Goal: Complete application form: Complete application form

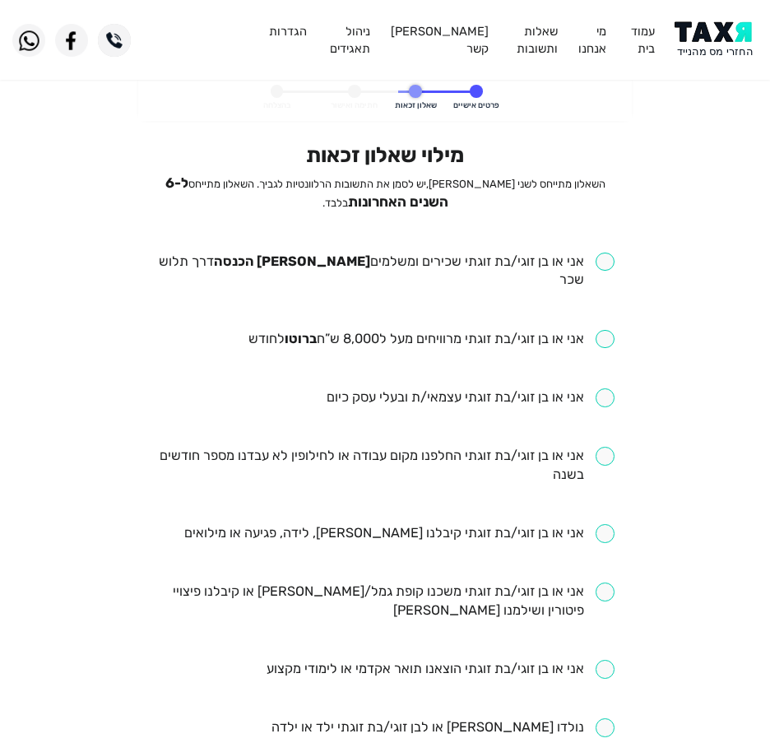
click at [345, 251] on div "מילוי שאלון זכאות השאלון מתייחס לשני [PERSON_NAME], יש לסמן את התשובות הרלוונטי…" at bounding box center [385, 673] width 458 height 1063
click at [336, 263] on input "checkbox" at bounding box center [385, 272] width 458 height 38
checkbox input "true"
click at [316, 330] on input "checkbox" at bounding box center [432, 339] width 366 height 19
checkbox input "true"
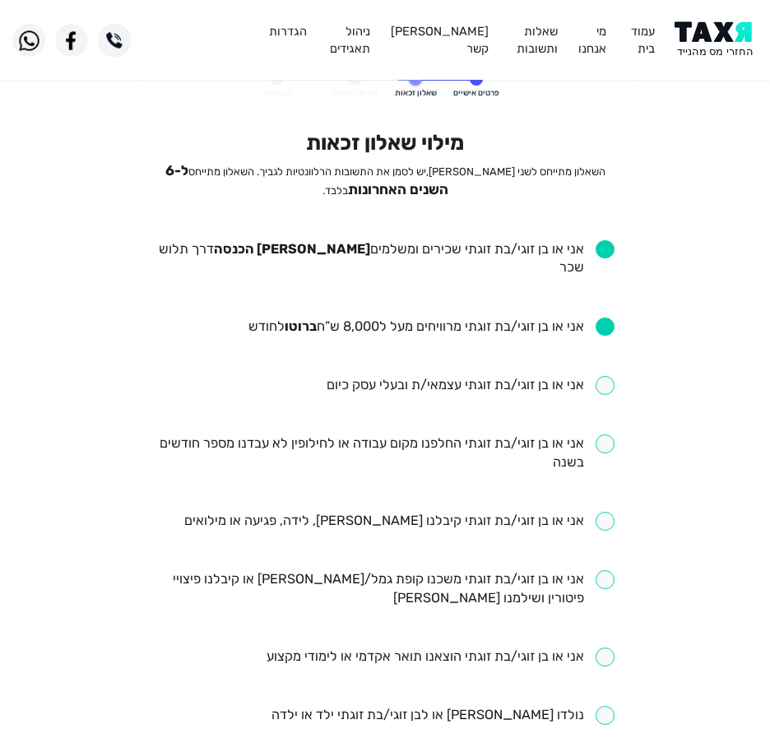
scroll to position [82, 0]
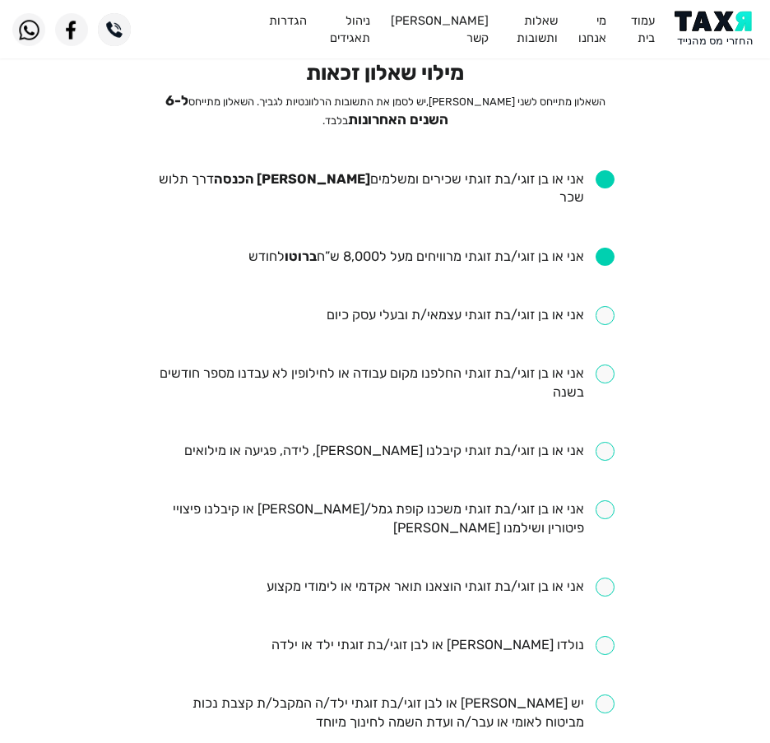
click at [457, 365] on input "checkbox" at bounding box center [385, 384] width 458 height 38
checkbox input "true"
click at [432, 442] on input "checkbox" at bounding box center [399, 451] width 430 height 19
checkbox input "true"
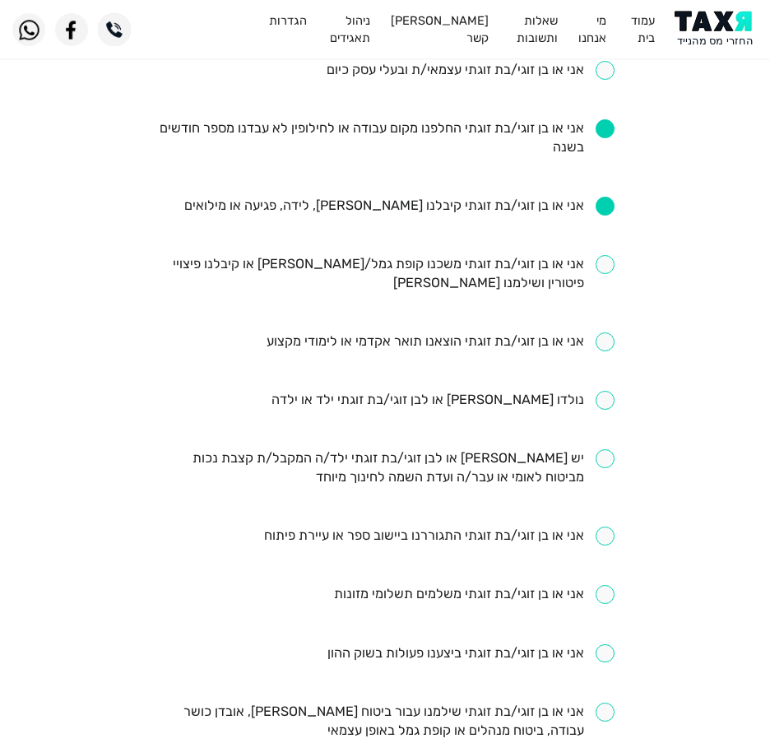
scroll to position [329, 0]
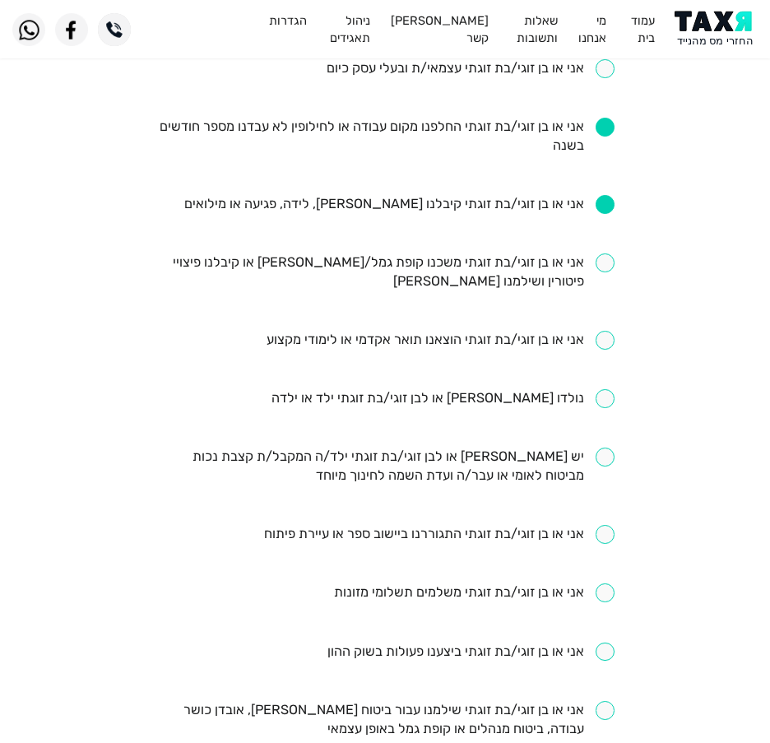
click at [407, 253] on input "checkbox" at bounding box center [385, 272] width 458 height 38
checkbox input "true"
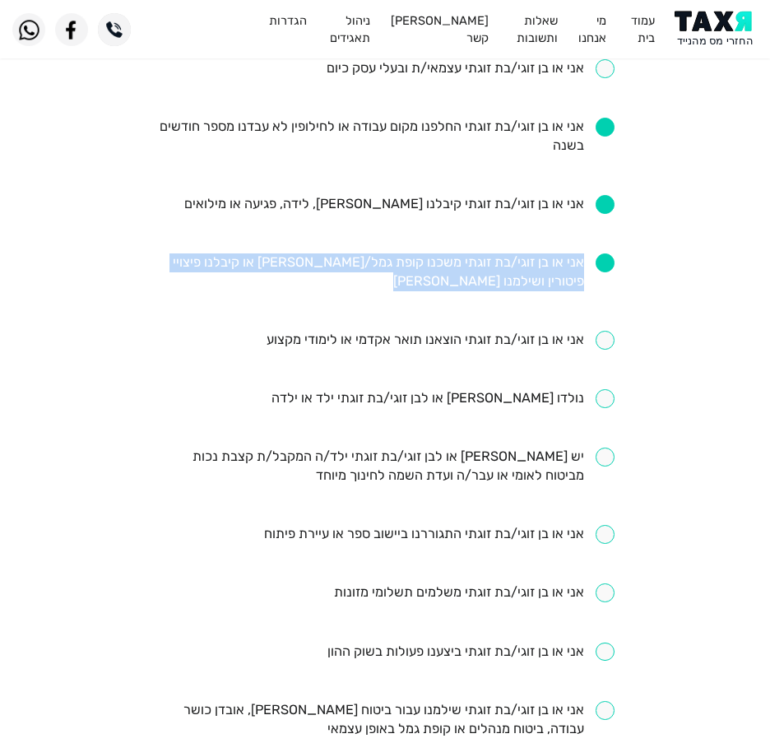
drag, startPoint x: 657, startPoint y: 283, endPoint x: 347, endPoint y: 263, distance: 311.0
click at [347, 263] on eligibility-questionnaire "פרטים אישיים שאלון זכאות חתימה ואישור בהצלחה מילוי שאלון זכאות השאלון מתייחס לש…" at bounding box center [385, 368] width 770 height 1244
click at [328, 274] on ul "אני או בן זוגי/בת זוגתי שכירים ומשלמים [PERSON_NAME] הכנסה דרך תלוש שכר אני או …" at bounding box center [385, 399] width 458 height 952
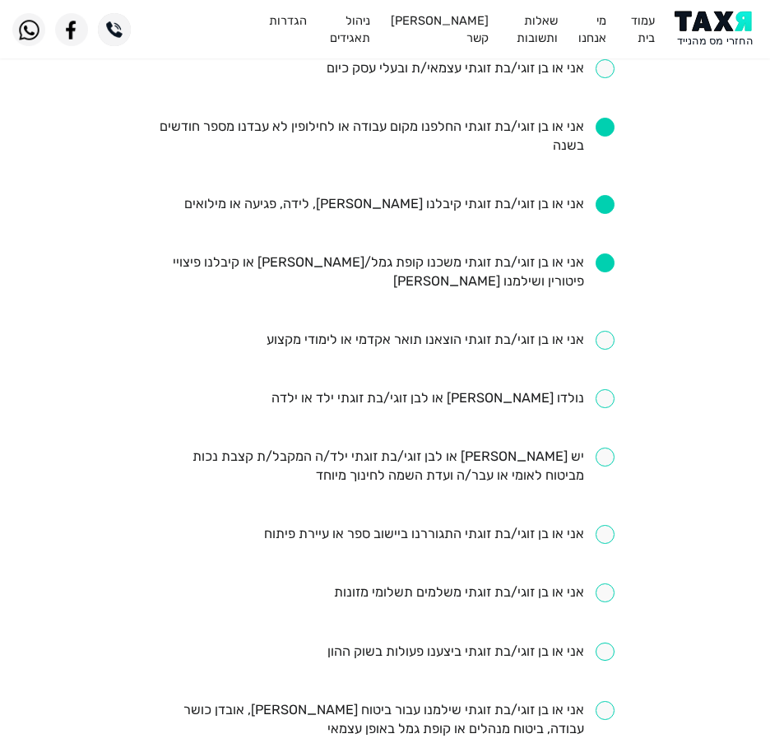
click at [197, 290] on ul "אני או בן זוגי/בת זוגתי שכירים ומשלמים [PERSON_NAME] הכנסה דרך תלוש שכר אני או …" at bounding box center [385, 399] width 458 height 952
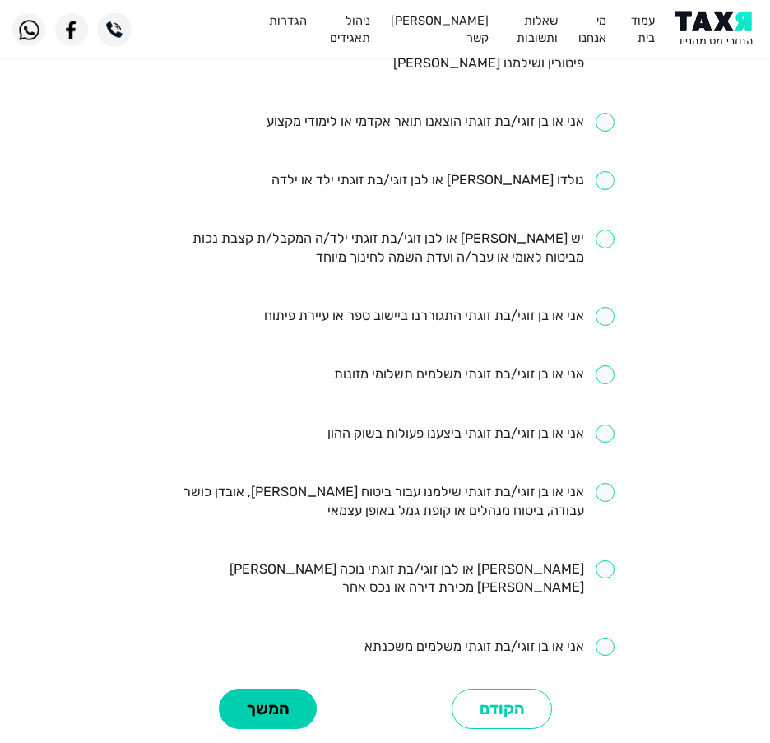
scroll to position [576, 0]
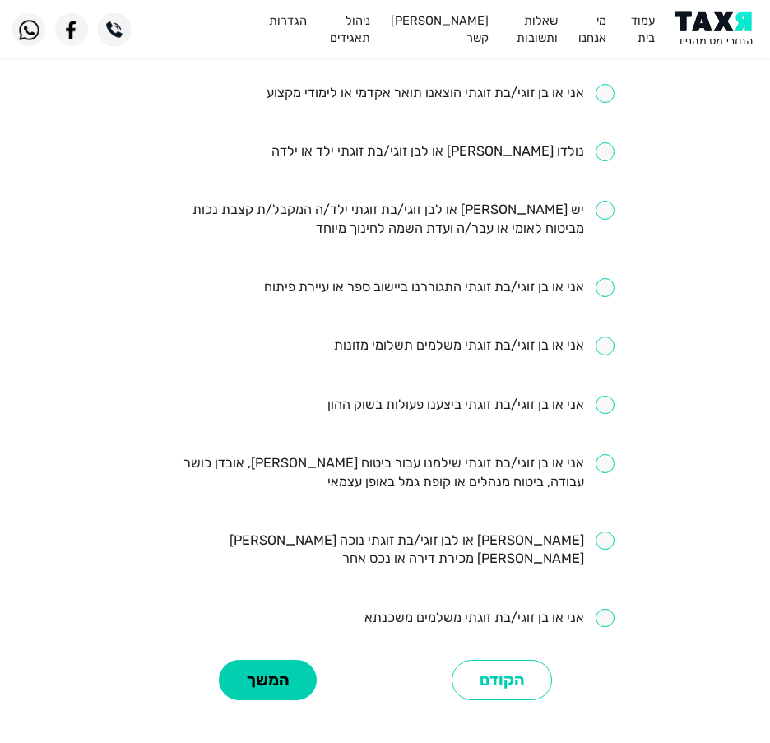
click at [393, 458] on input "checkbox" at bounding box center [385, 473] width 458 height 38
checkbox input "true"
click at [454, 609] on input "checkbox" at bounding box center [490, 618] width 250 height 19
checkbox input "true"
click at [272, 660] on button "המשך" at bounding box center [268, 680] width 98 height 40
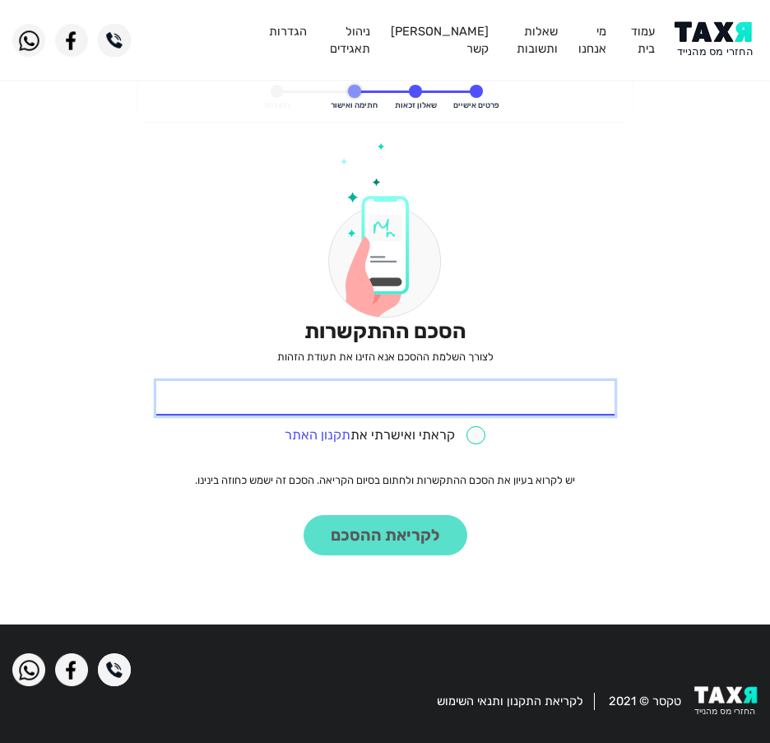
click at [485, 415] on input "* תעודת זהות" at bounding box center [385, 398] width 458 height 35
type input "058382565"
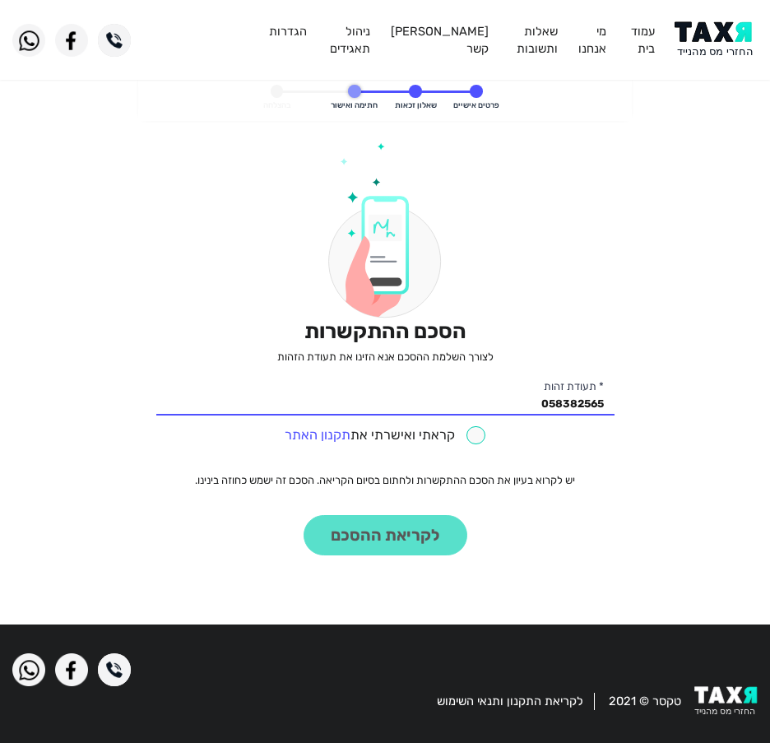
click at [436, 430] on input "checkbox" at bounding box center [385, 435] width 201 height 19
checkbox input "true"
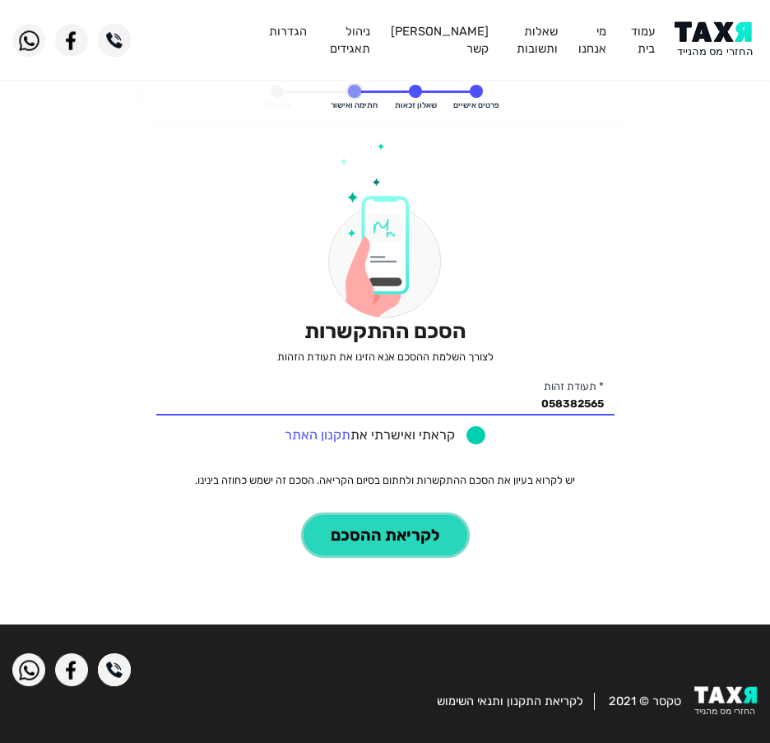
click at [402, 529] on button "לקריאת ההסכם" at bounding box center [386, 535] width 164 height 40
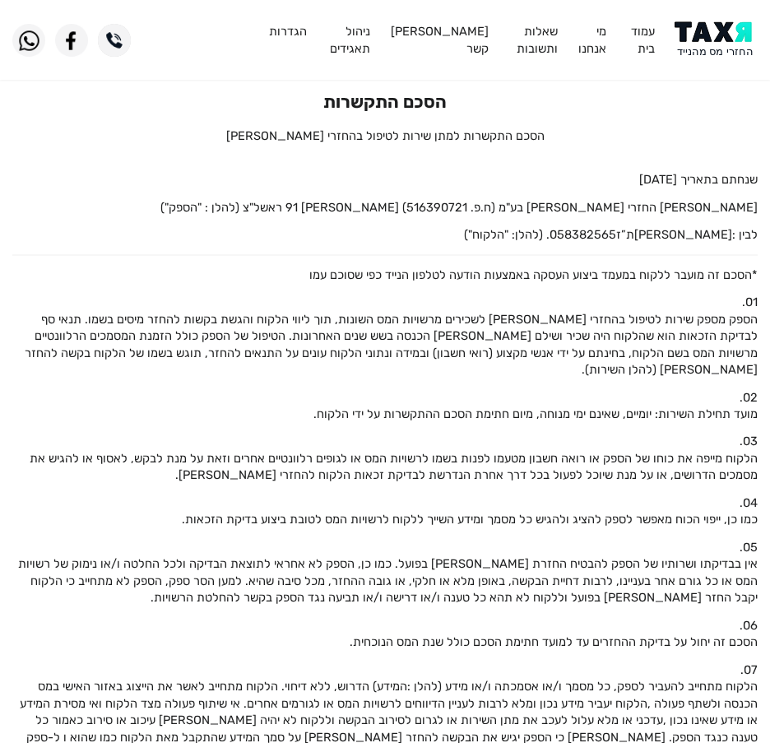
click at [719, 40] on img at bounding box center [716, 39] width 83 height 37
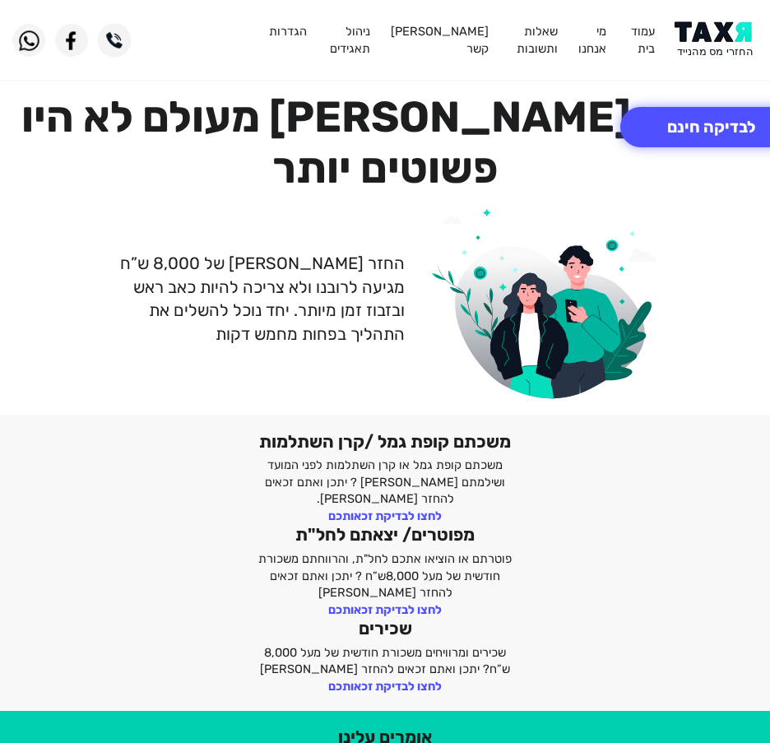
click at [716, 44] on img at bounding box center [716, 39] width 83 height 37
click at [696, 118] on button "לבדיקה חינם" at bounding box center [712, 127] width 182 height 40
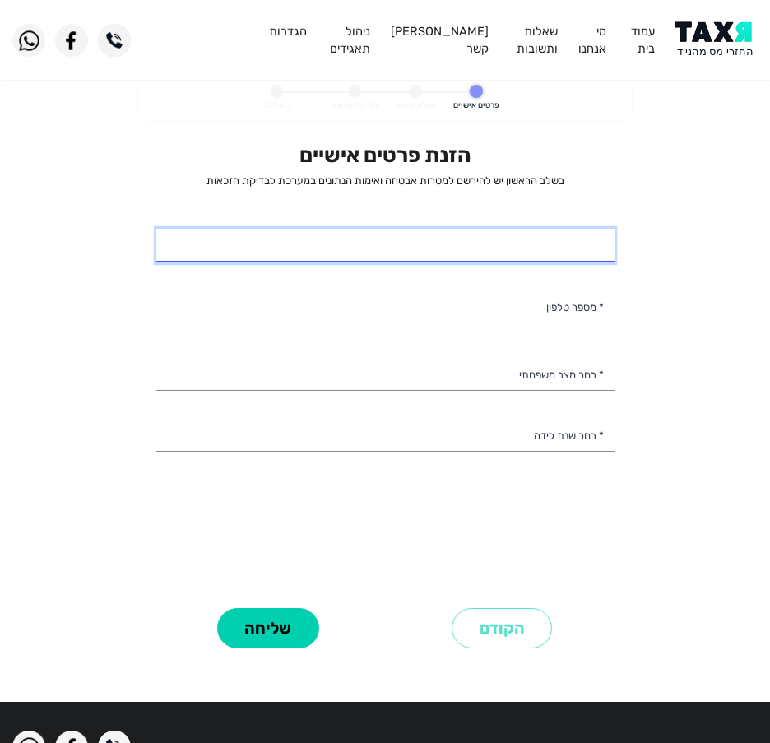
click at [542, 232] on input "* שם מלא" at bounding box center [385, 246] width 458 height 35
select select
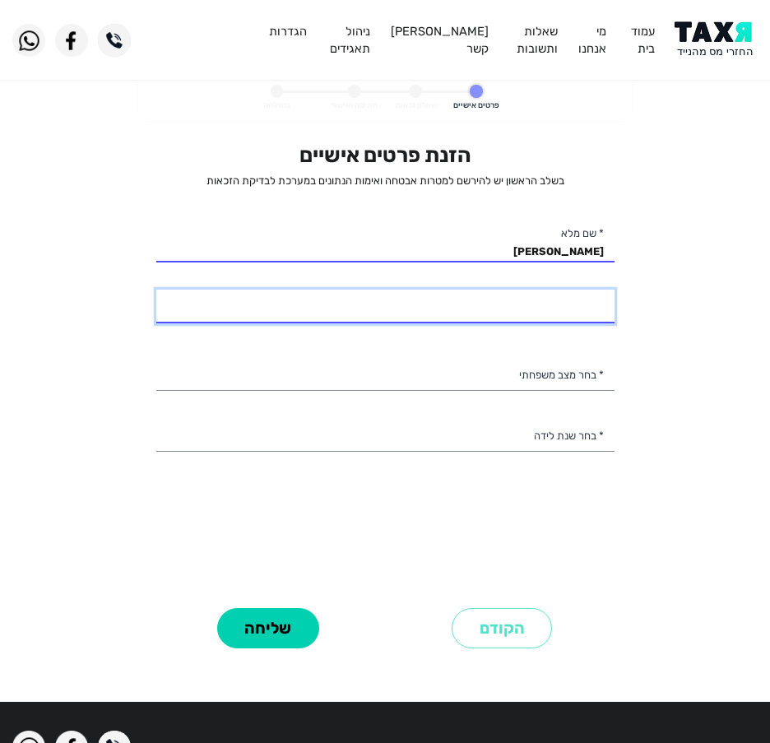
click at [530, 312] on input "* מספר טלפון" at bounding box center [385, 307] width 458 height 35
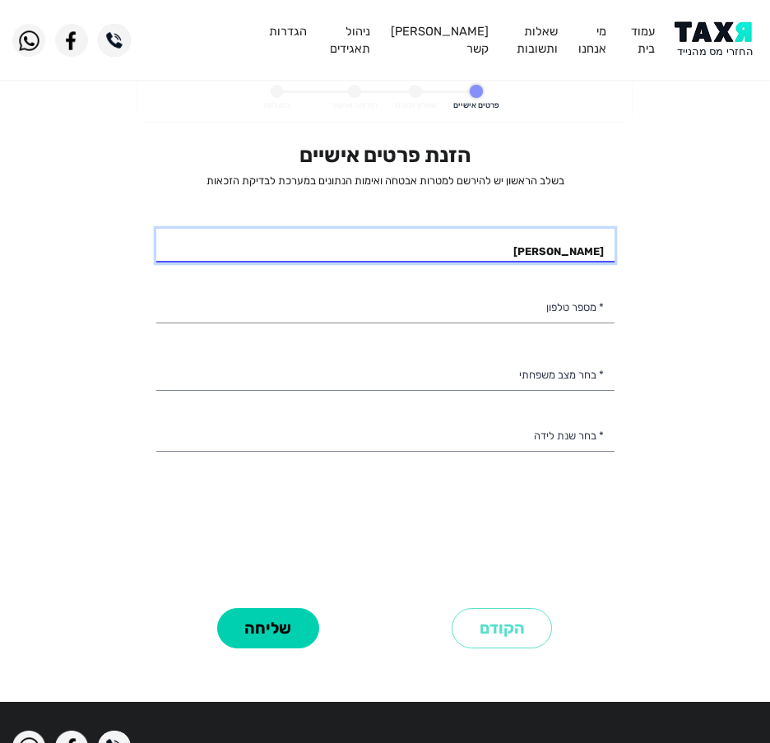
click at [547, 245] on input "[PERSON_NAME]" at bounding box center [385, 246] width 458 height 35
click at [570, 245] on input "[PERSON_NAME]" at bounding box center [385, 246] width 458 height 35
type input "[PERSON_NAME]"
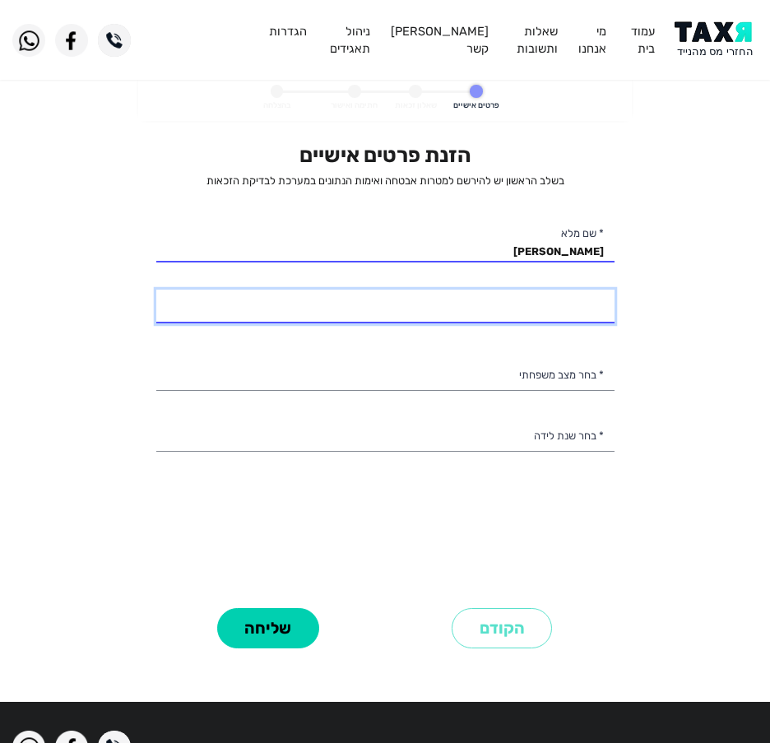
click at [508, 299] on input "* מספר טלפון" at bounding box center [385, 307] width 458 height 35
type input "058-6551850"
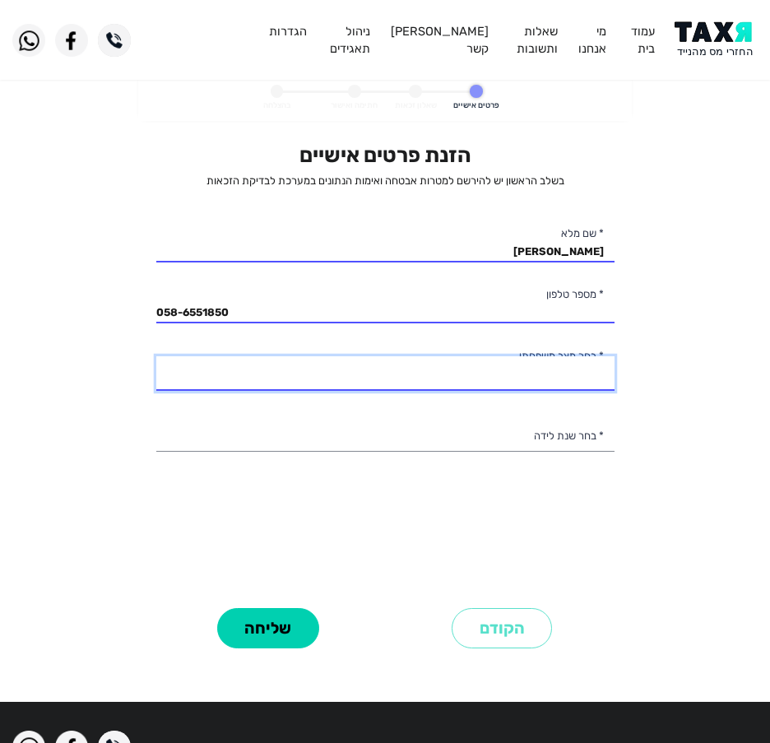
click at [535, 370] on select "רווק/ה נשוי/[PERSON_NAME]/ה אלמן/נה" at bounding box center [385, 373] width 458 height 35
click at [156, 356] on select "רווק/ה נשוי/[PERSON_NAME]/ה אלמן/נה" at bounding box center [385, 373] width 458 height 35
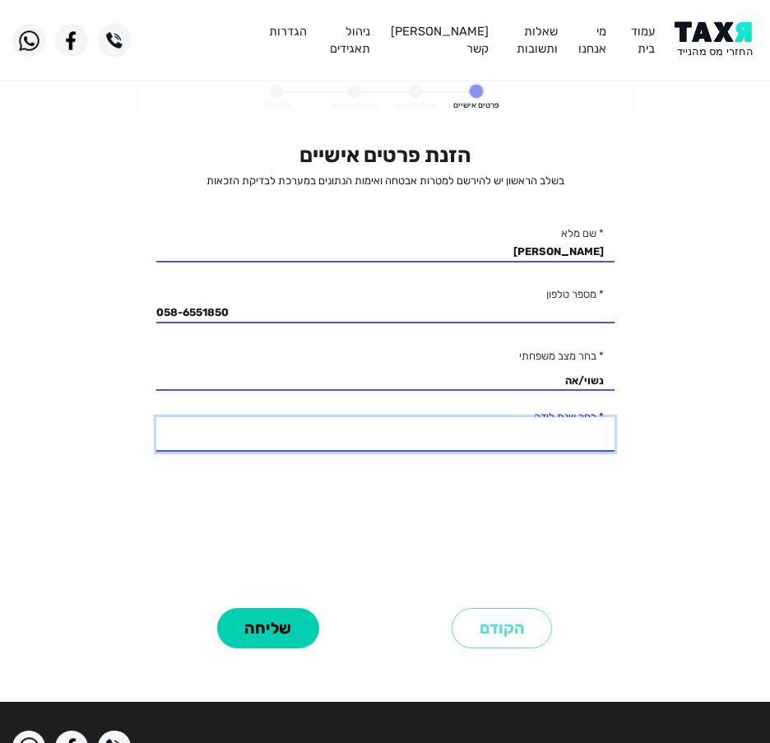
click at [519, 444] on select "2003 2002 2001 2000 1999 1998 1997 1996 1995 1994 1993 1992 1991 1990 1989 1988…" at bounding box center [385, 434] width 458 height 35
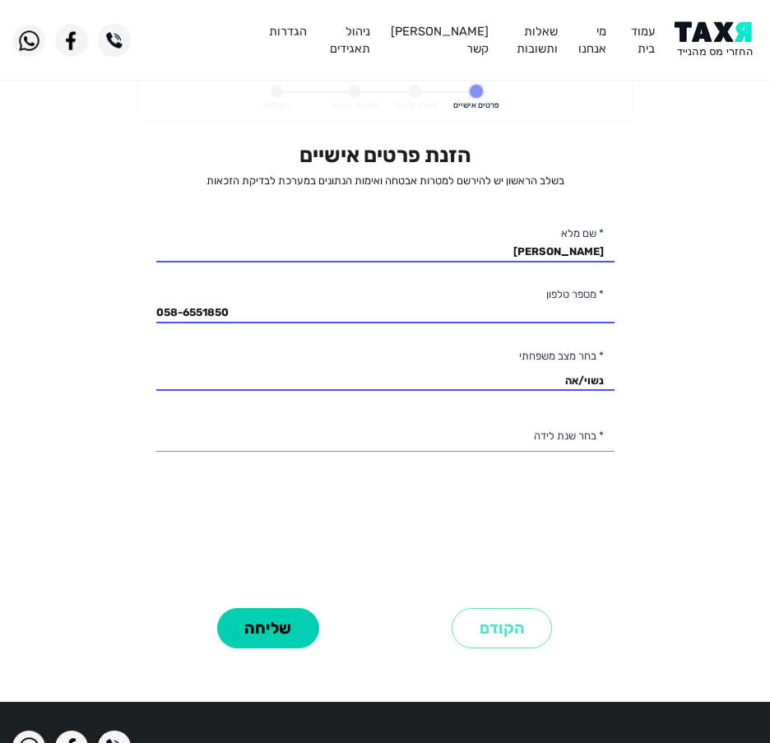
click at [481, 458] on div "הזנת פרטים אישיים בשלב הראשון יש להירשם למטרות אבטחה ואימות הנתונים במערכת לבדי…" at bounding box center [385, 372] width 458 height 461
click at [509, 378] on select "רווק/ה נשוי/[PERSON_NAME]/ה אלמן/נה" at bounding box center [385, 373] width 458 height 35
select select "1: Single"
click at [156, 356] on select "רווק/ה נשוי/[PERSON_NAME]/ה אלמן/נה" at bounding box center [385, 373] width 458 height 35
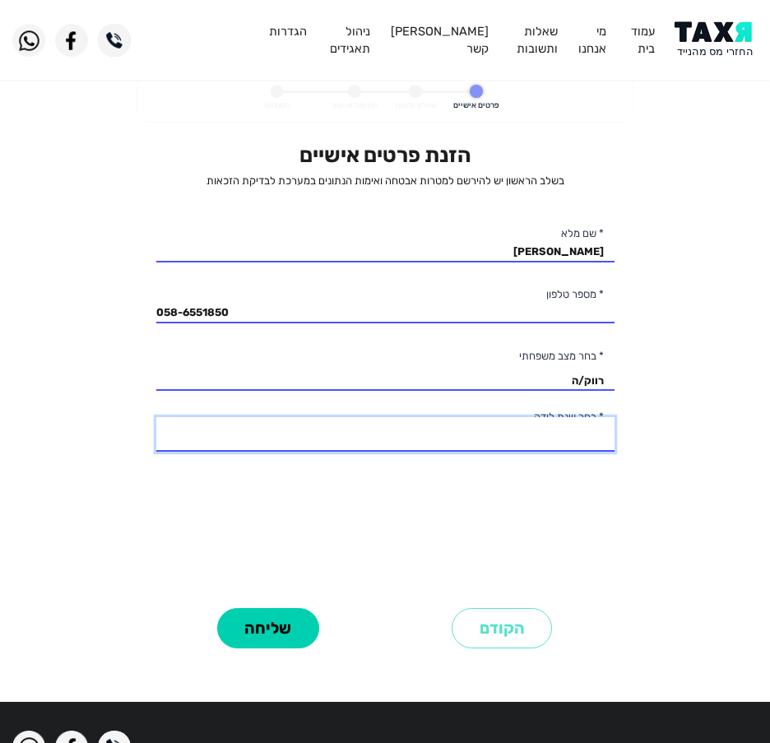
click at [518, 433] on select "2003 2002 2001 2000 1999 1998 1997 1996 1995 1994 1993 1992 1991 1990 1989 1988…" at bounding box center [385, 434] width 458 height 35
select select "1: 2003"
click at [156, 417] on select "2003 2002 2001 2000 1999 1998 1997 1996 1995 1994 1993 1992 1991 1990 1989 1988…" at bounding box center [385, 434] width 458 height 35
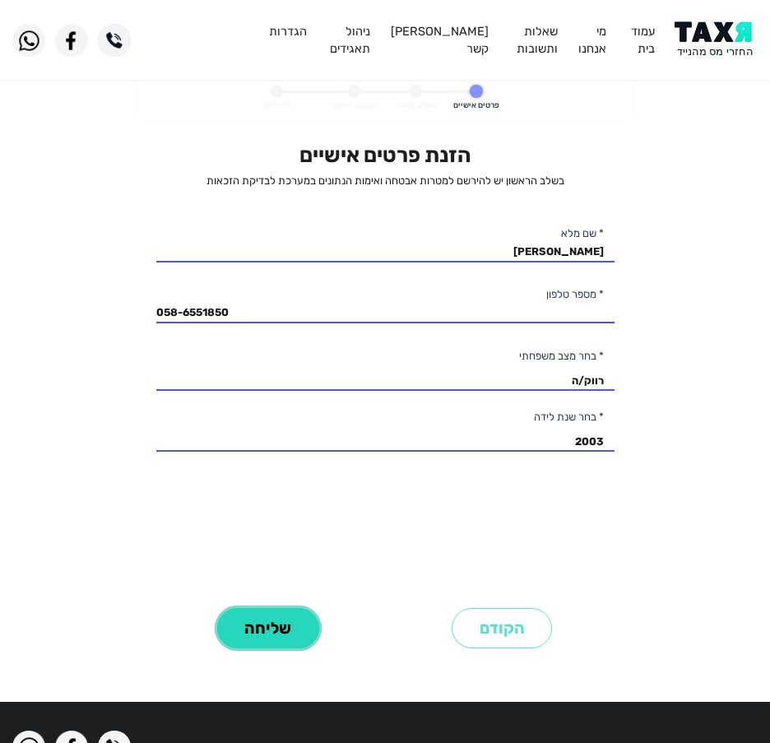
click at [277, 628] on button "שליחה" at bounding box center [268, 628] width 102 height 40
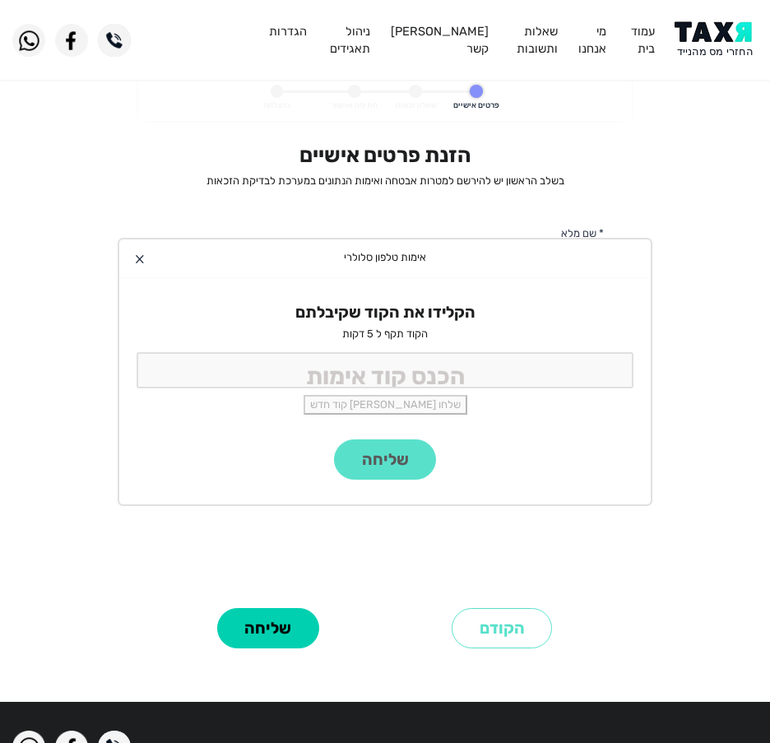
click at [356, 389] on div "הקלידו את הקוד שקיבלתם הקוד תקף ל 5 דקות שלחו [PERSON_NAME] קוד חדש" at bounding box center [385, 358] width 532 height 161
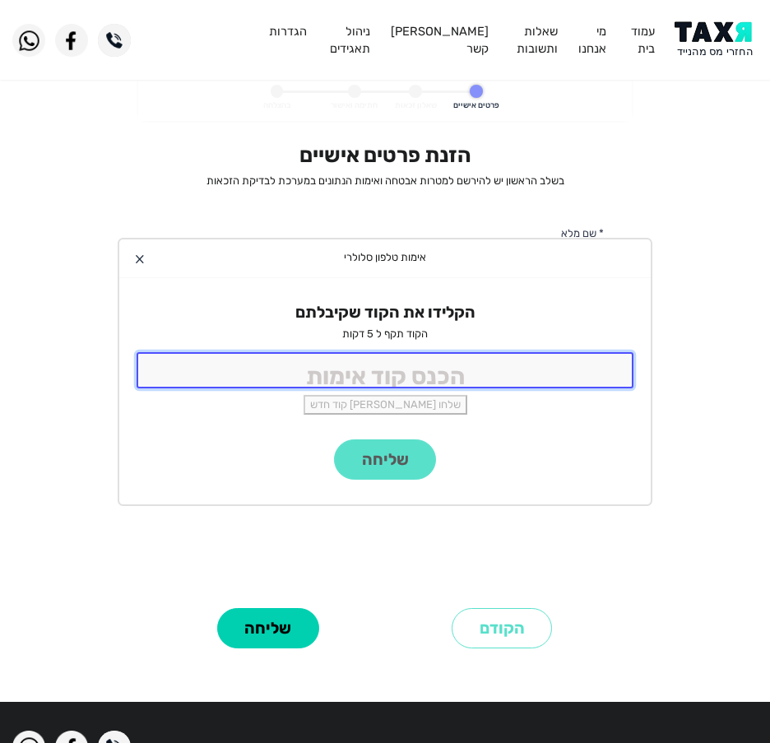
click at [359, 373] on input "tel" at bounding box center [385, 369] width 497 height 35
type input "9988"
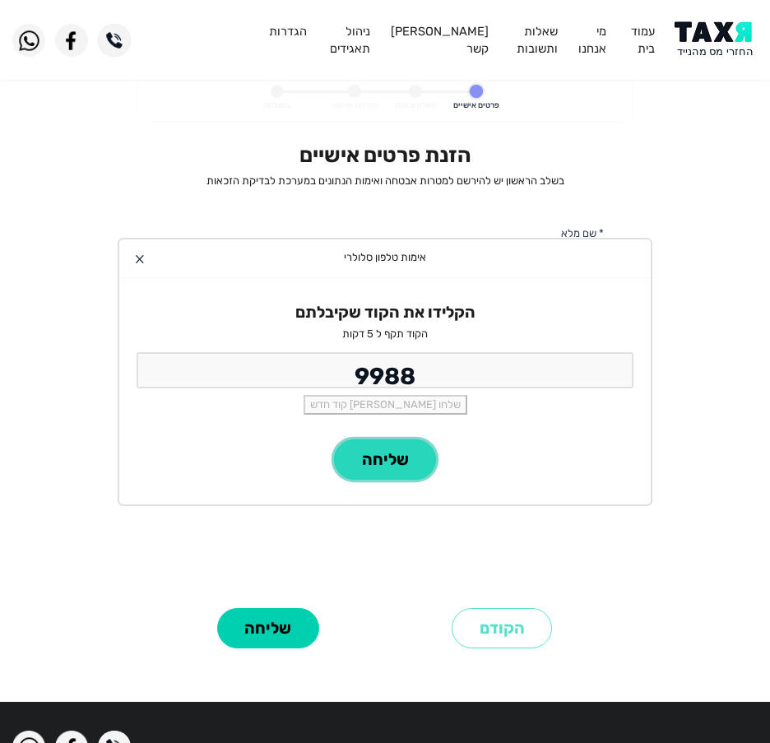
click at [392, 461] on button "שליחה" at bounding box center [385, 460] width 102 height 40
